Goal: Task Accomplishment & Management: Manage account settings

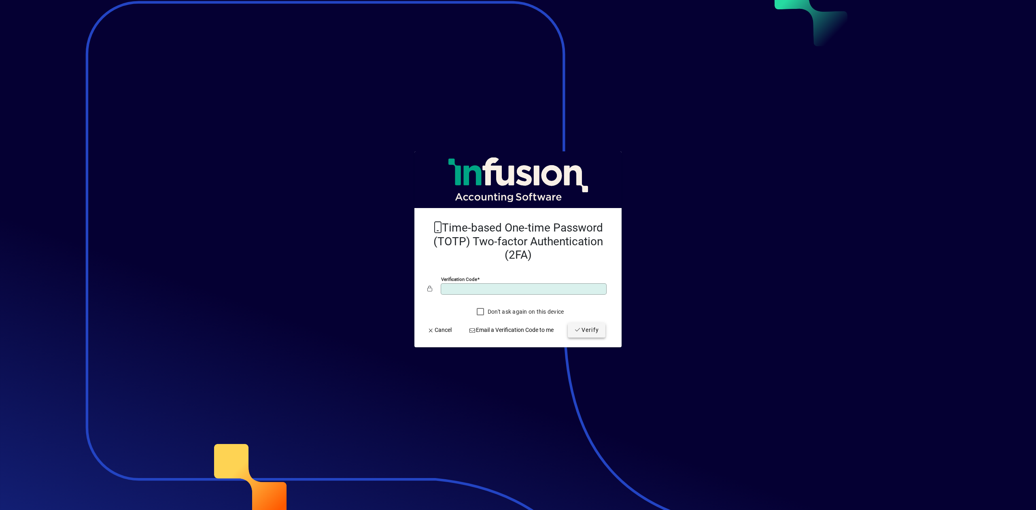
type input "******"
click at [597, 339] on span "submit" at bounding box center [587, 330] width 38 height 19
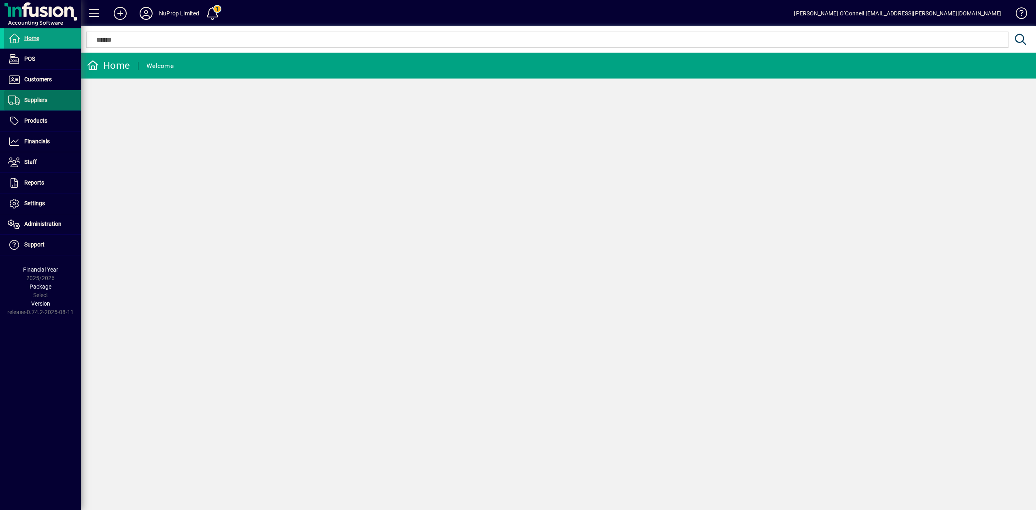
click at [45, 101] on span "Suppliers" at bounding box center [35, 100] width 23 height 6
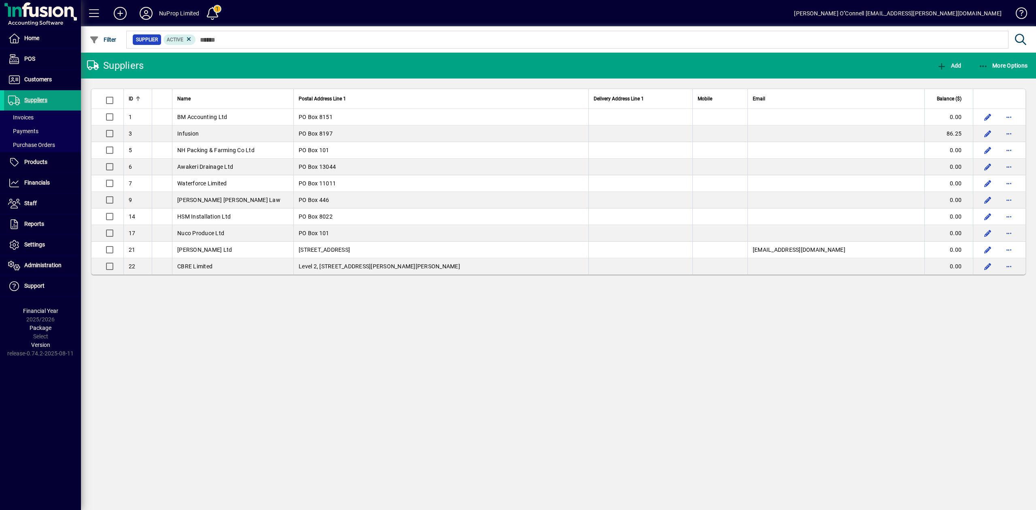
click at [324, 356] on div "Suppliers Add More Options ID Name Postal Address Line 1 Delivery Address Line …" at bounding box center [558, 281] width 955 height 457
click at [23, 118] on span "Invoices" at bounding box center [20, 117] width 25 height 6
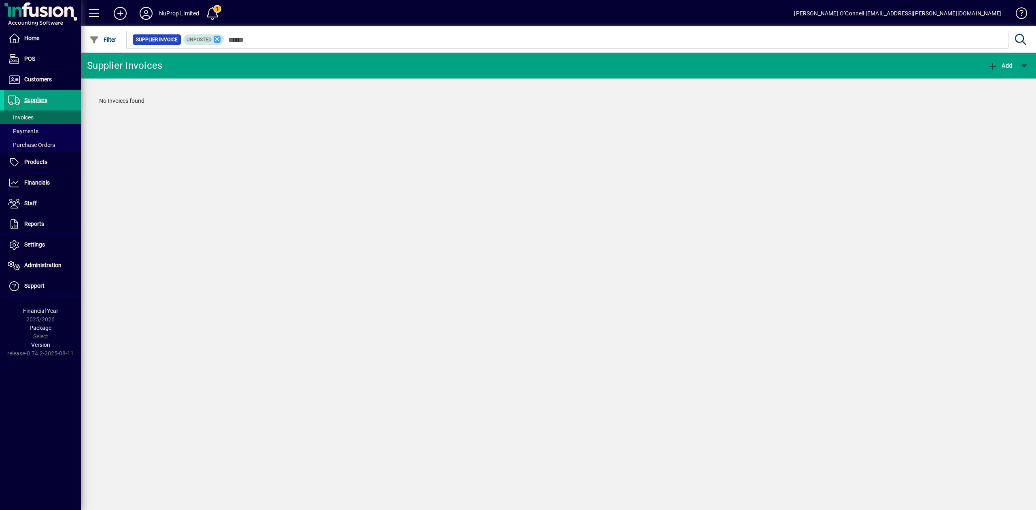
click at [219, 40] on icon at bounding box center [217, 39] width 7 height 7
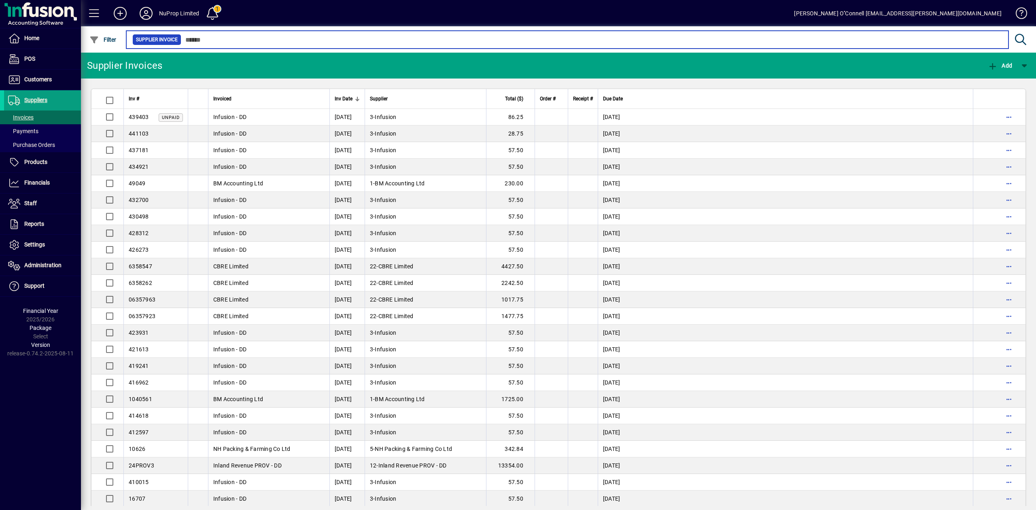
click at [219, 40] on input "text" at bounding box center [591, 39] width 821 height 11
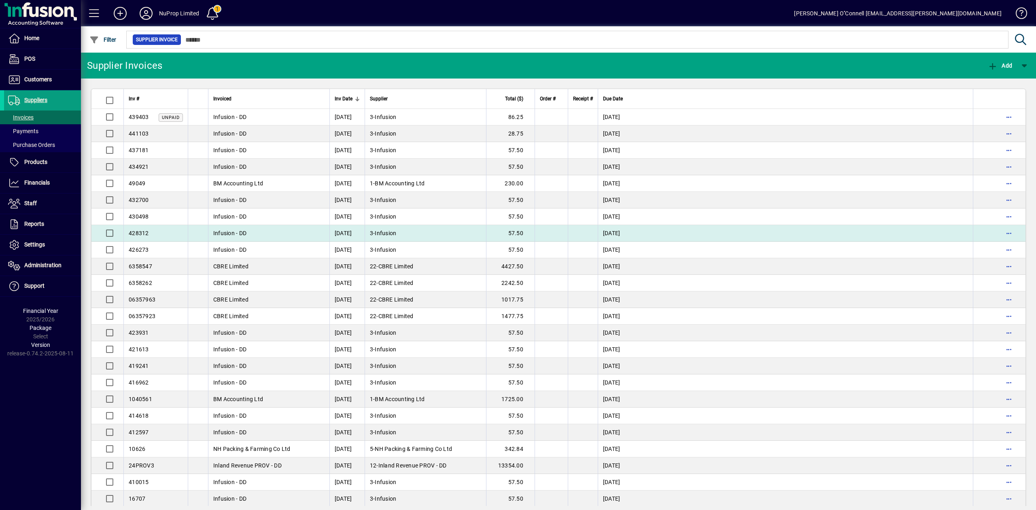
click at [774, 239] on td "20/04/2025" at bounding box center [785, 233] width 375 height 17
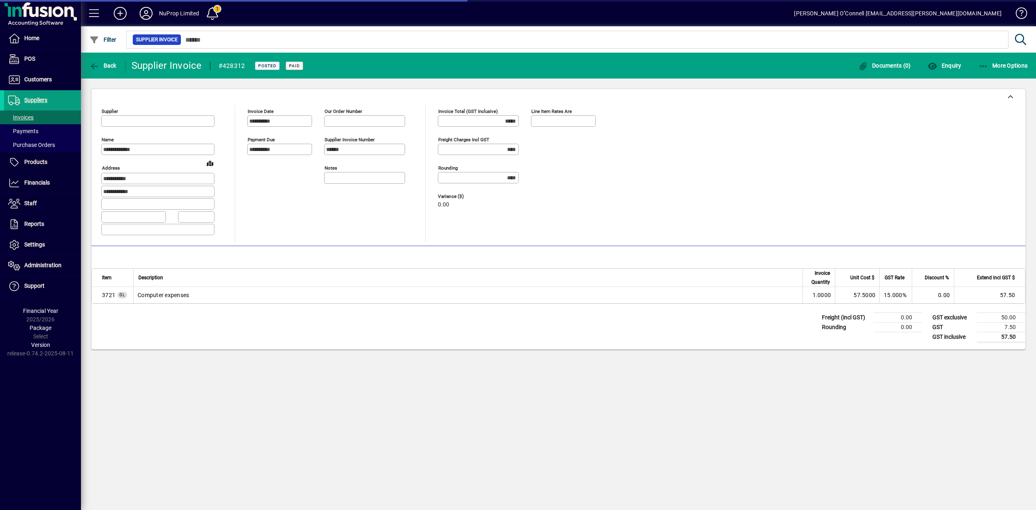
type input "**********"
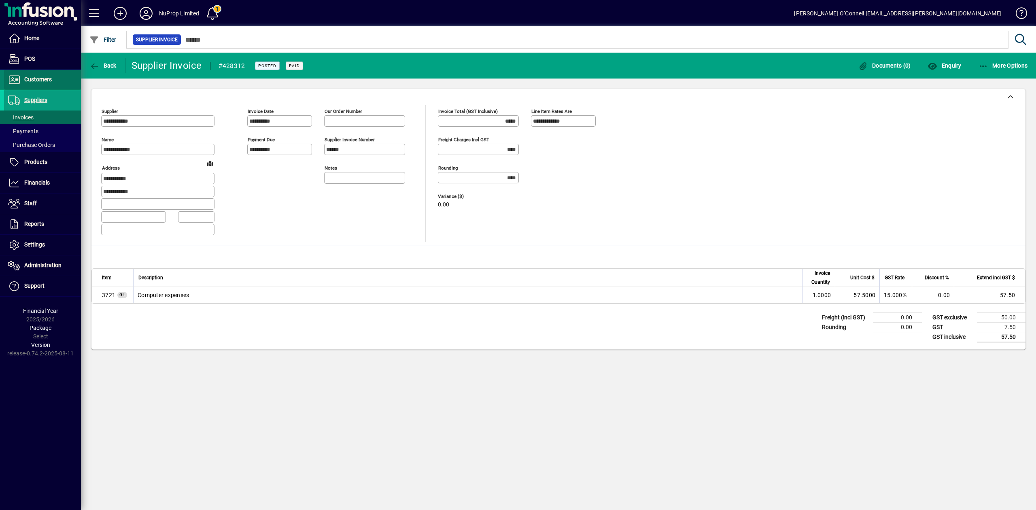
click at [34, 79] on span "Customers" at bounding box center [38, 79] width 28 height 6
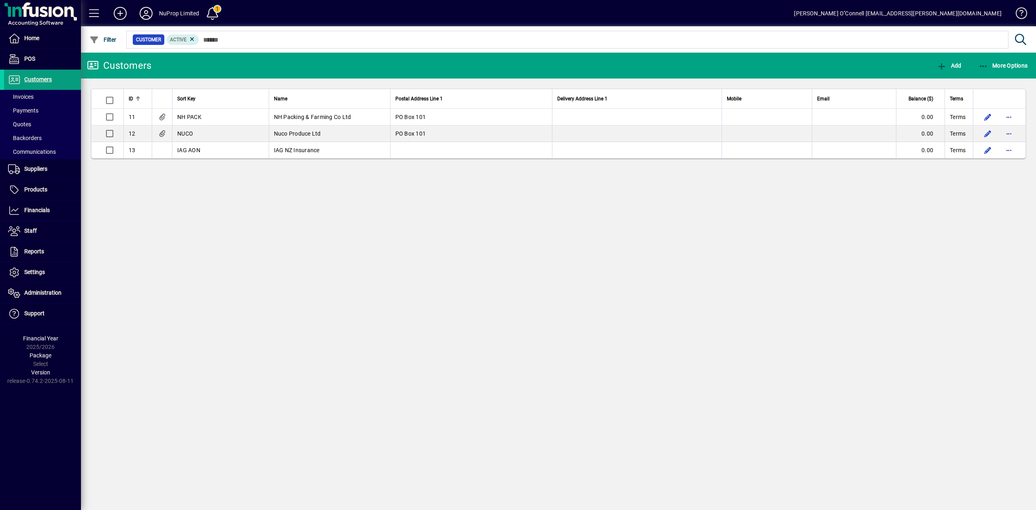
click at [26, 96] on span "Invoices" at bounding box center [20, 96] width 25 height 6
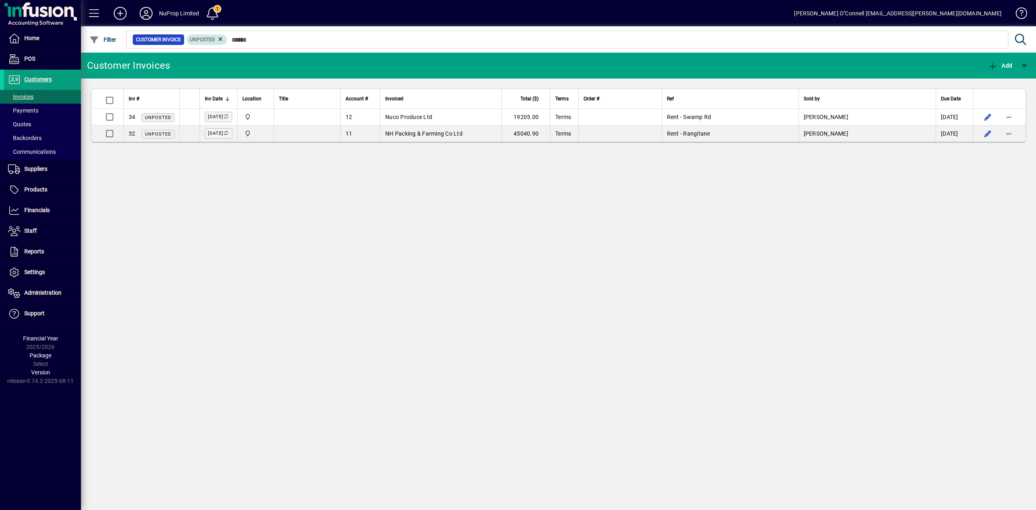
click at [223, 36] on span "Unposted" at bounding box center [207, 40] width 34 height 8
click at [221, 39] on icon at bounding box center [220, 39] width 7 height 7
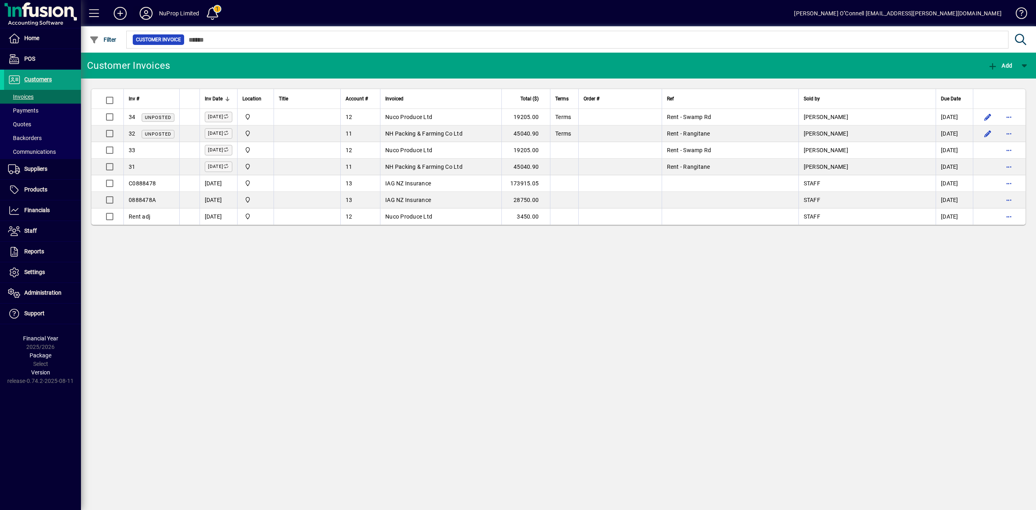
click at [147, 15] on icon at bounding box center [146, 13] width 16 height 13
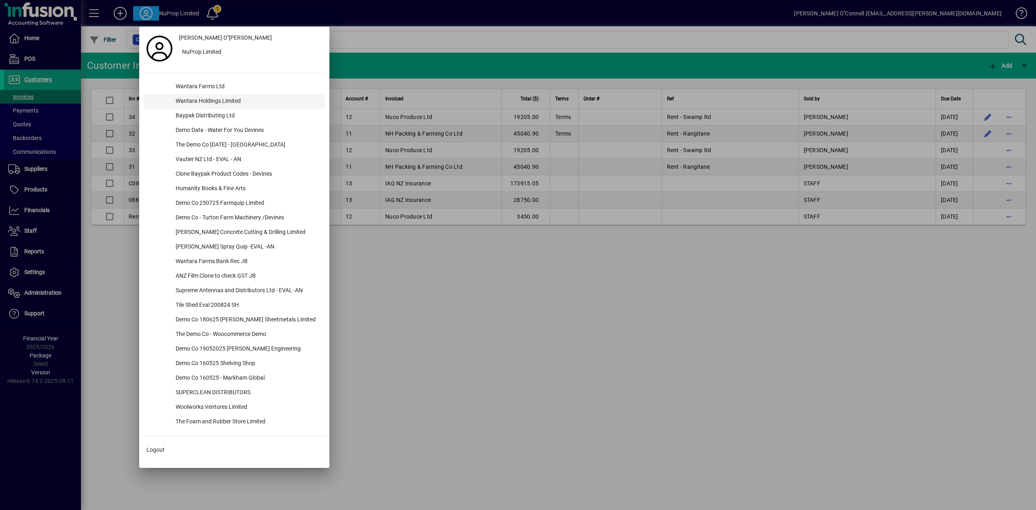
click at [209, 99] on div "Wantara Holdings Limited" at bounding box center [247, 101] width 156 height 15
